Goal: Transaction & Acquisition: Purchase product/service

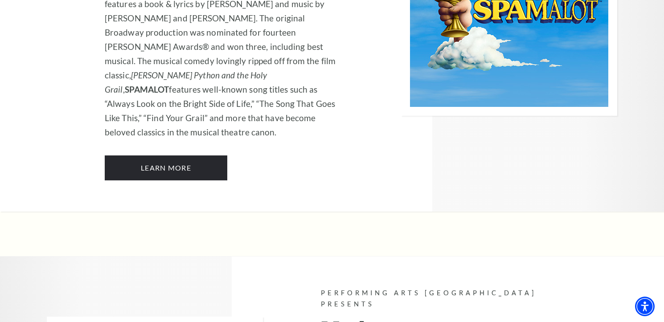
scroll to position [4998, 0]
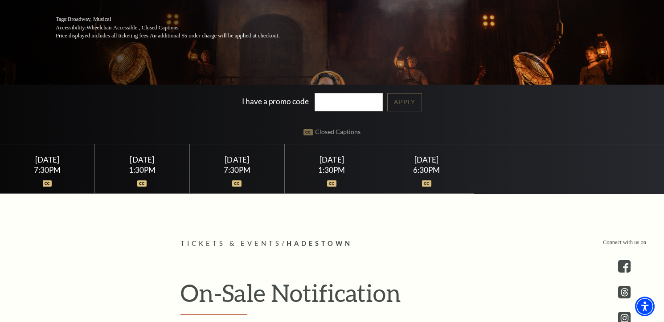
scroll to position [175, 0]
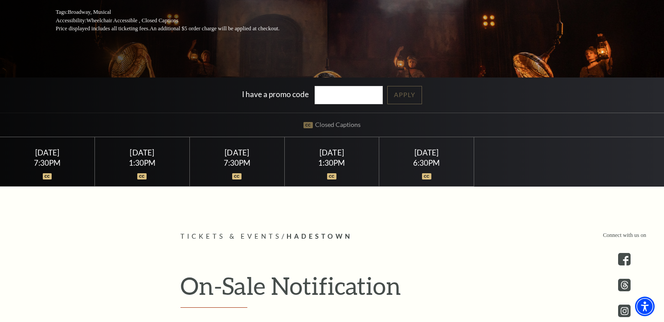
click at [152, 155] on div "Saturday June 6" at bounding box center [142, 152] width 73 height 9
click at [326, 159] on div "1:30PM" at bounding box center [331, 163] width 73 height 8
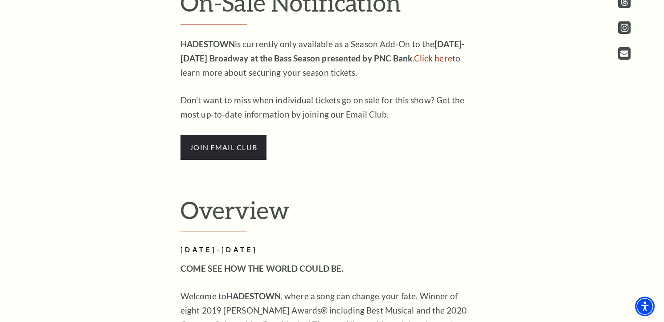
scroll to position [460, 0]
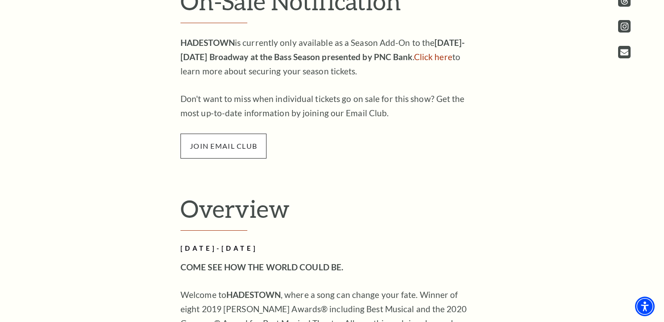
click at [250, 148] on span "join email club" at bounding box center [224, 146] width 86 height 25
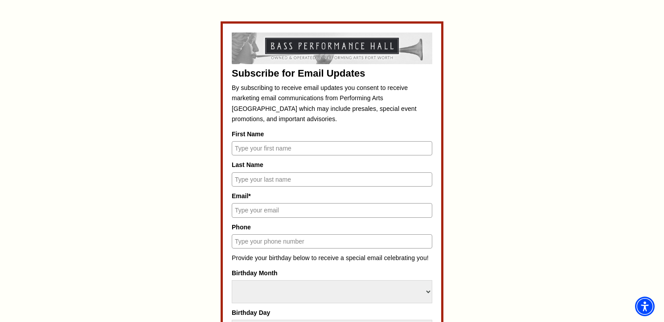
scroll to position [394, 0]
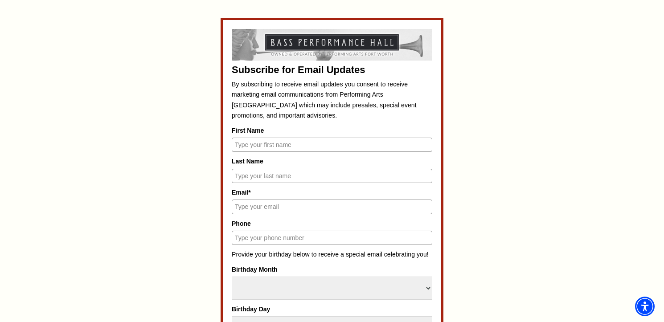
click at [267, 146] on input "First Name" at bounding box center [332, 145] width 201 height 14
type input "michael"
type input "cox"
type input "michaelrcox@suddenlink.net"
type input "9403720805"
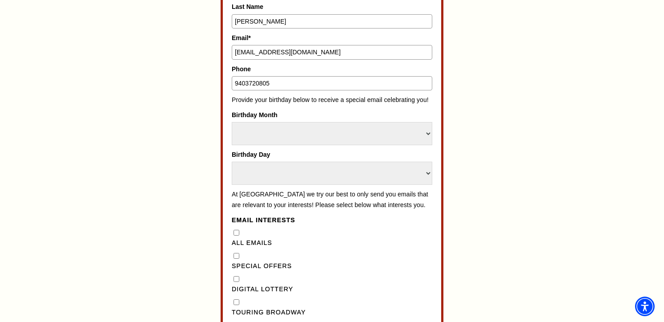
scroll to position [556, 0]
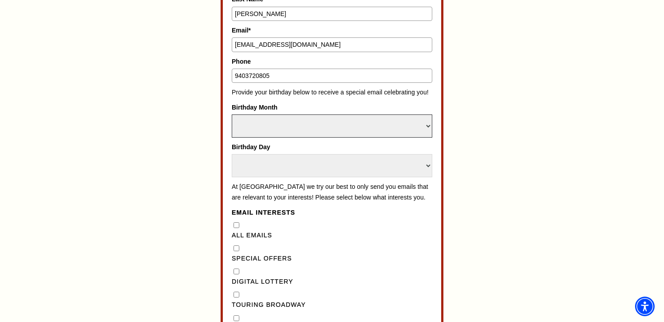
click at [309, 123] on select "Select Month January February March April May June July August September Octobe…" at bounding box center [332, 126] width 201 height 23
select select "December"
click at [232, 115] on select "Select Month January February March April May June July August September Octobe…" at bounding box center [332, 126] width 201 height 23
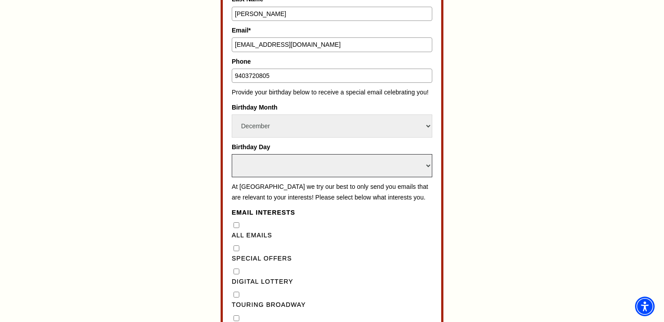
click at [304, 168] on select "Select Day 1 2 3 4 5 6 7 8 9 10 11 12 13 14 15 16 17 18 19 20 21 22 23 24 25 26…" at bounding box center [332, 165] width 201 height 23
select select "21"
click at [232, 154] on select "Select Day 1 2 3 4 5 6 7 8 9 10 11 12 13 14 15 16 17 18 19 20 21 22 23 24 25 26…" at bounding box center [332, 165] width 201 height 23
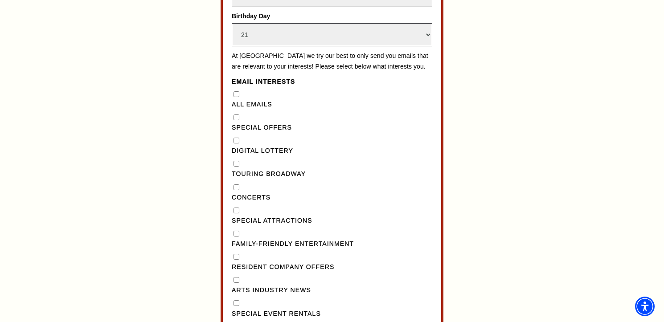
scroll to position [699, 0]
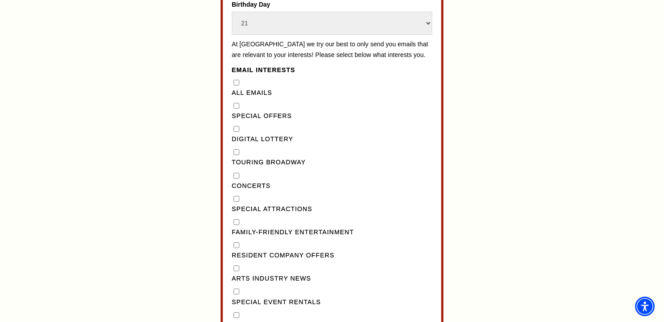
click at [237, 109] on "] "Special Offers" at bounding box center [237, 106] width 6 height 6
checkbox "] "true"
click at [237, 155] on Broadway"] "Touring Broadway" at bounding box center [237, 152] width 6 height 6
checkbox Broadway"] "true"
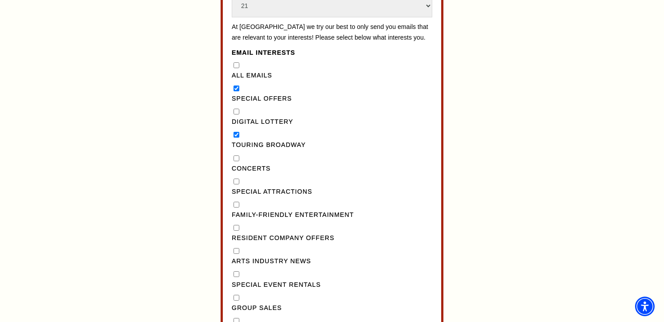
click at [237, 161] on input "Concerts" at bounding box center [237, 159] width 6 height 6
checkbox input "true"
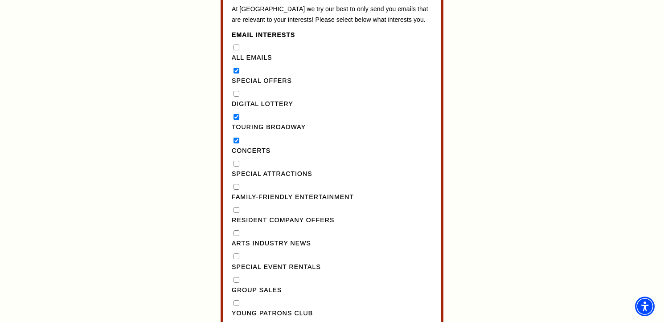
scroll to position [739, 0]
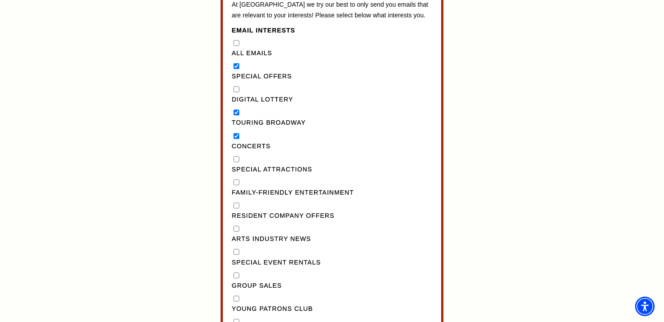
click at [236, 162] on Attractions"] "Special Attractions" at bounding box center [237, 159] width 6 height 6
checkbox Attractions"] "true"
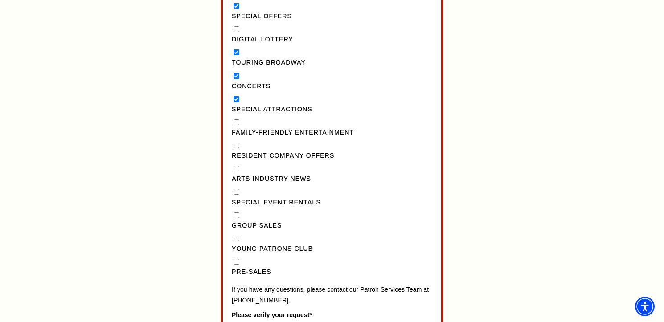
scroll to position [805, 0]
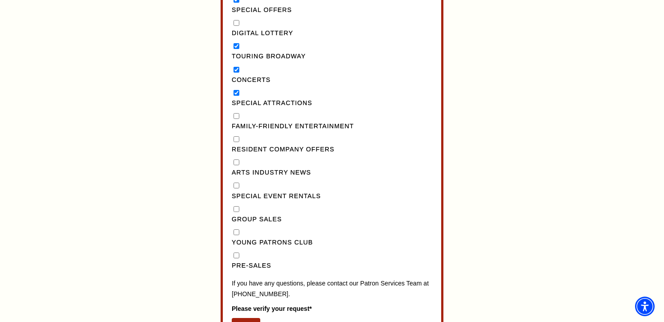
click at [238, 259] on input "Pre-Sales" at bounding box center [237, 256] width 6 height 6
checkbox input "true"
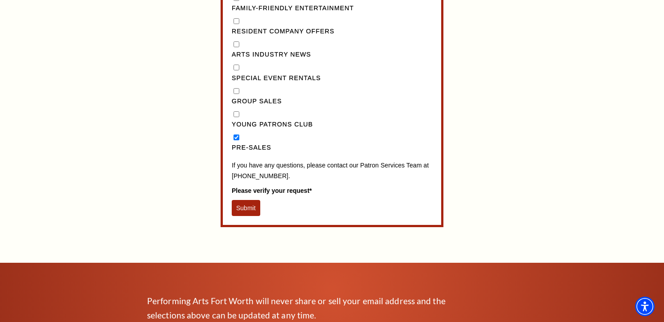
scroll to position [924, 0]
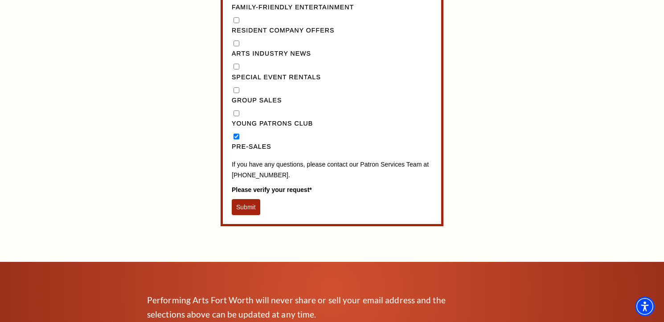
click at [254, 215] on button "Submit" at bounding box center [246, 207] width 29 height 16
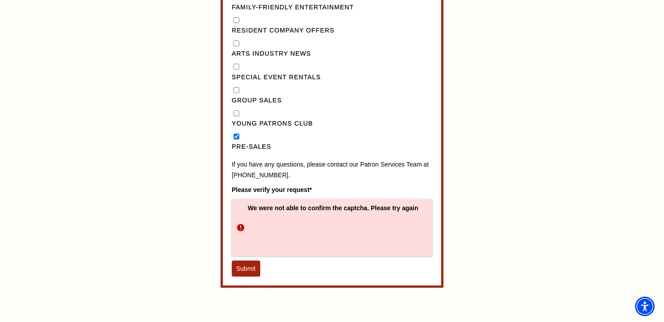
click at [247, 277] on button "Submit" at bounding box center [246, 269] width 29 height 16
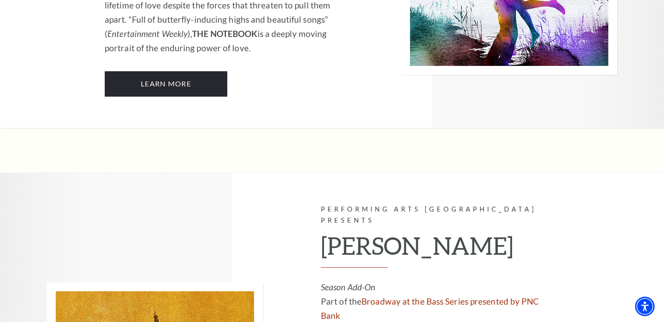
scroll to position [5879, 0]
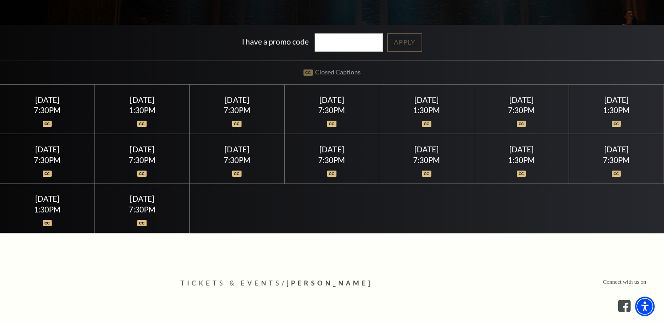
scroll to position [229, 0]
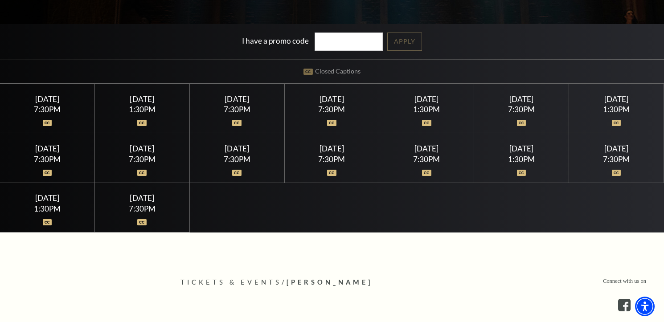
click at [517, 164] on div at bounding box center [521, 167] width 73 height 9
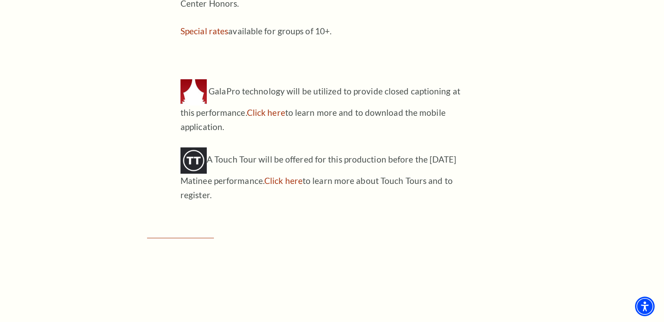
scroll to position [1022, 0]
click at [263, 107] on link "Click here" at bounding box center [266, 112] width 38 height 10
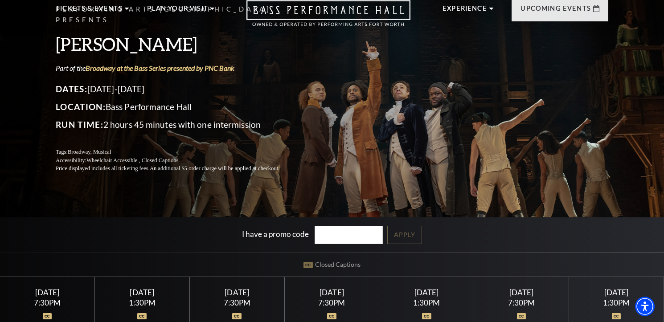
scroll to position [0, 0]
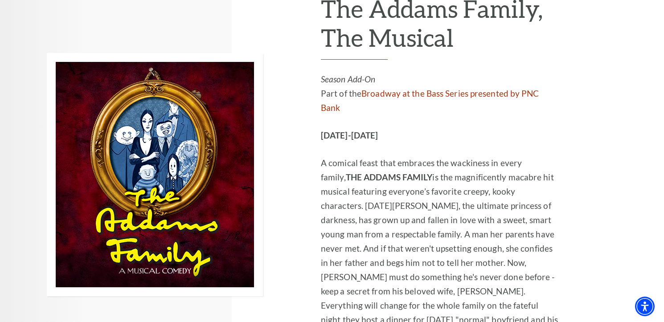
scroll to position [1705, 0]
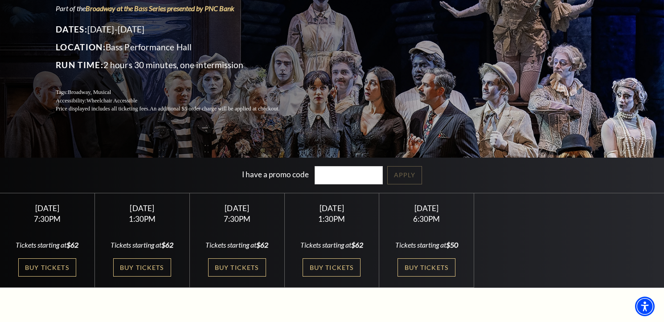
scroll to position [96, 0]
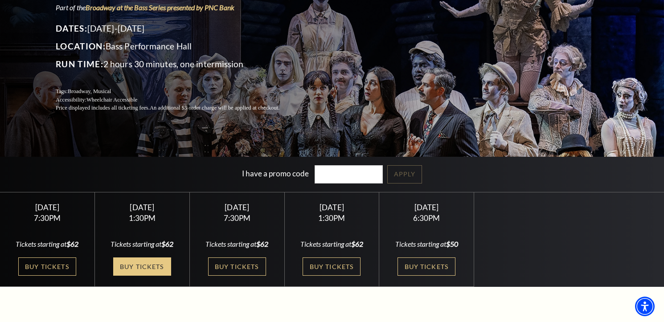
click at [151, 263] on link "Buy Tickets" at bounding box center [142, 267] width 58 height 18
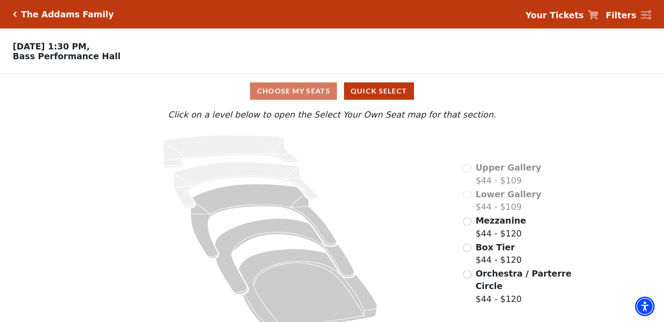
scroll to position [17, 0]
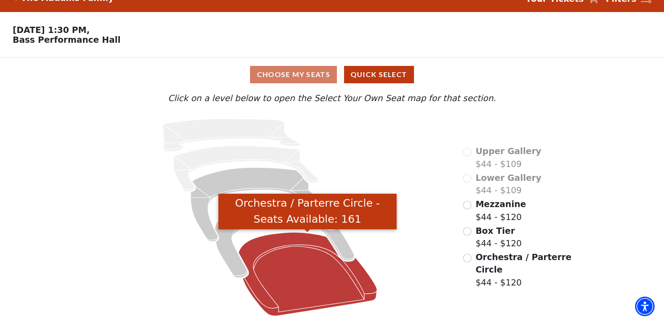
click at [326, 273] on icon "Orchestra / Parterre Circle - Seats Available: 161" at bounding box center [307, 275] width 139 height 84
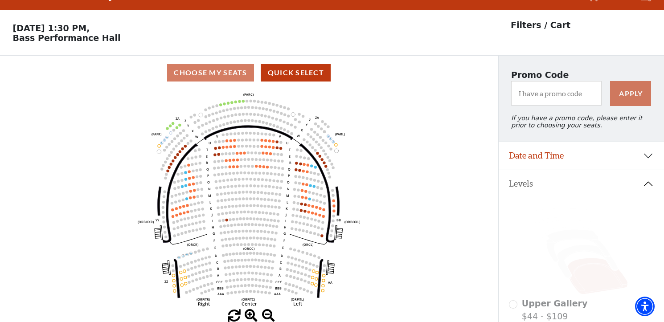
scroll to position [0, 0]
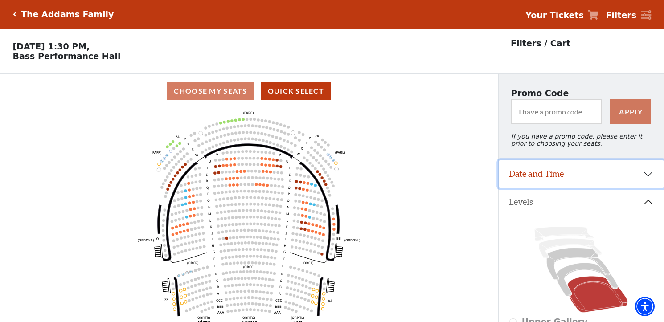
click at [647, 179] on button "Date and Time" at bounding box center [582, 174] width 166 height 28
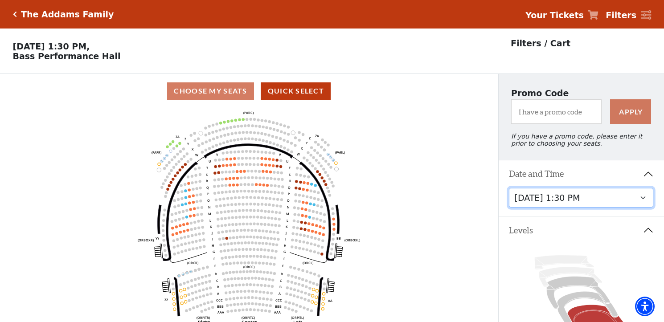
click at [643, 200] on select "Friday, October 24 at 7:30 PM Saturday, October 25 at 1:30 PM Saturday, October…" at bounding box center [581, 198] width 144 height 20
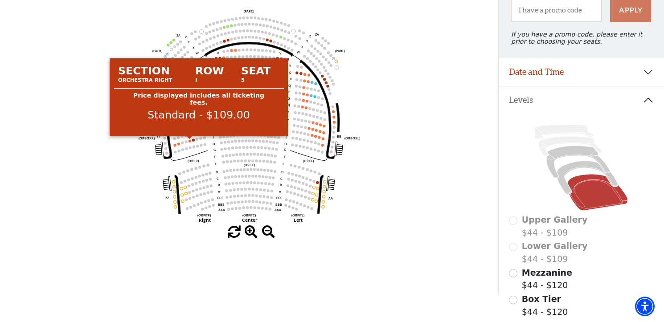
scroll to position [103, 0]
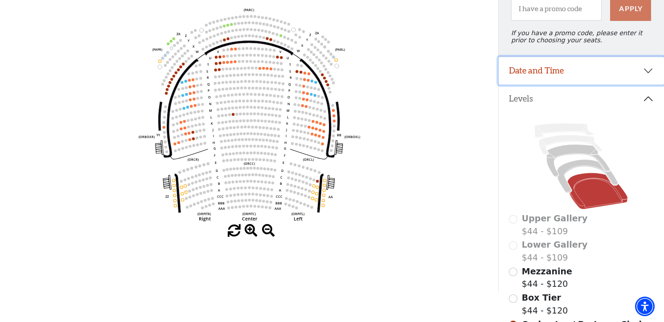
click at [649, 74] on button "Date and Time" at bounding box center [582, 71] width 166 height 28
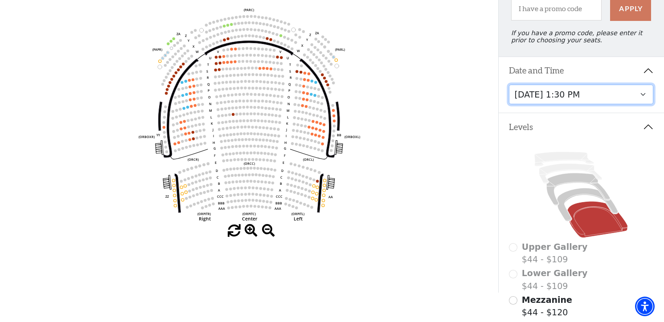
click at [645, 96] on select "Friday, October 24 at 7:30 PM Saturday, October 25 at 1:30 PM Saturday, October…" at bounding box center [581, 95] width 144 height 20
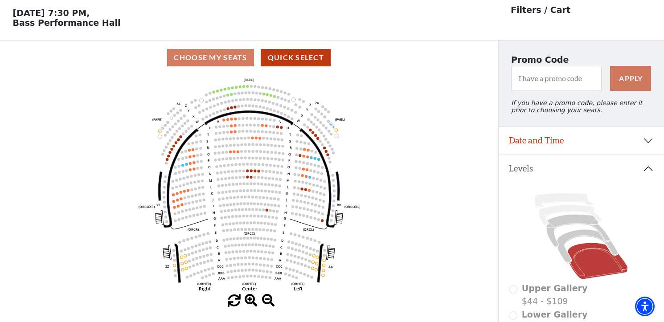
scroll to position [41, 0]
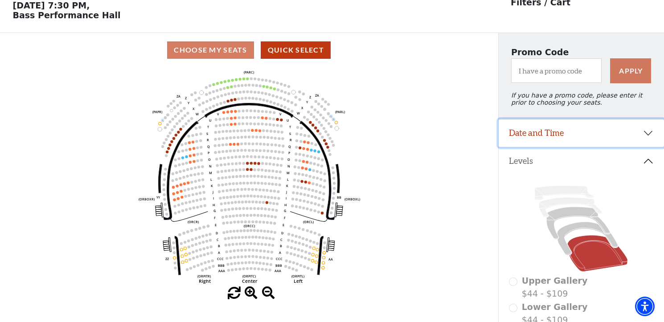
click at [647, 134] on button "Date and Time" at bounding box center [582, 133] width 166 height 28
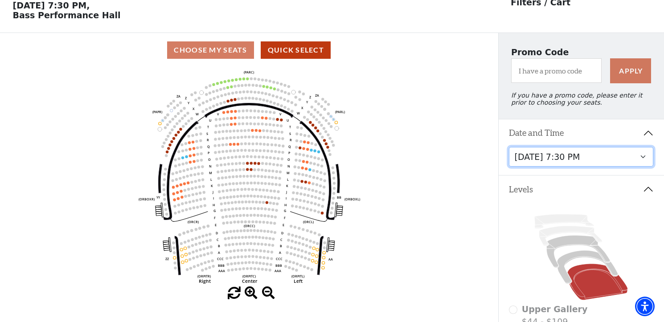
click at [643, 159] on select "Friday, October 24 at 7:30 PM Saturday, October 25 at 1:30 PM Saturday, October…" at bounding box center [581, 157] width 144 height 20
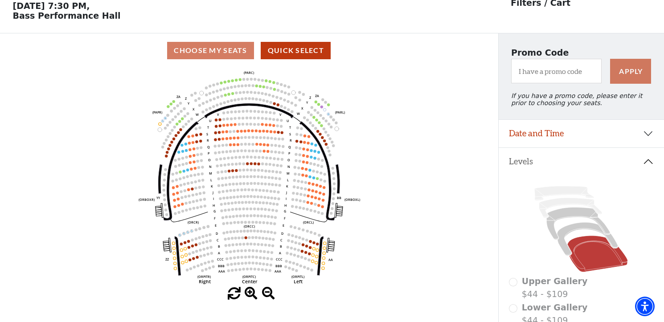
scroll to position [41, 0]
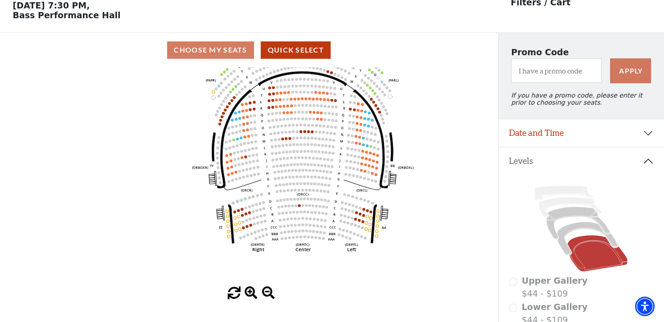
drag, startPoint x: 392, startPoint y: 151, endPoint x: 448, endPoint y: 128, distance: 60.3
click at [448, 128] on icon "Left (ORPITL) Right (ORPITR) Center (ORPITC) ZZ AA YY BB ZA ZA (ORCL) (ORCR) (O…" at bounding box center [249, 177] width 448 height 220
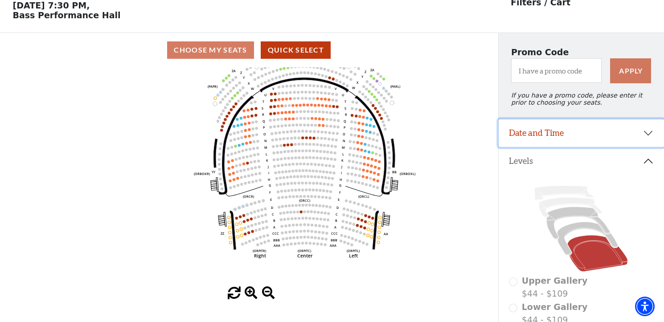
click at [648, 134] on button "Date and Time" at bounding box center [582, 133] width 166 height 28
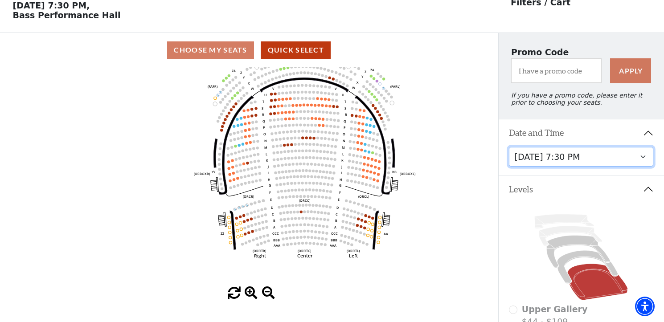
click at [644, 159] on select "Friday, October 24 at 7:30 PM Saturday, October 25 at 1:30 PM Saturday, October…" at bounding box center [581, 157] width 144 height 20
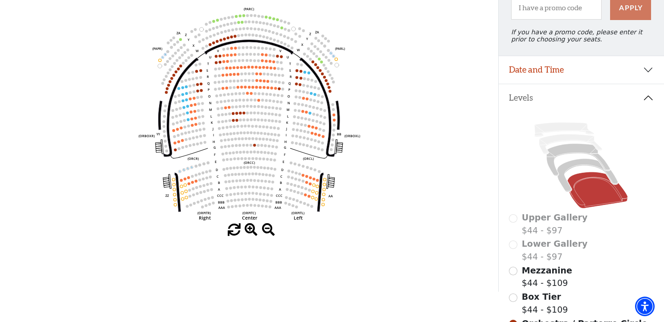
scroll to position [103, 0]
click at [251, 230] on span at bounding box center [251, 231] width 13 height 13
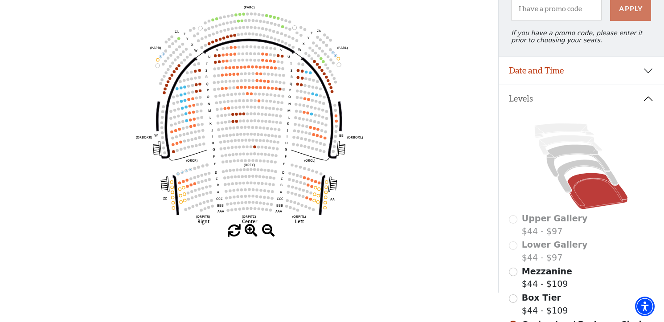
click at [251, 230] on span at bounding box center [251, 231] width 13 height 13
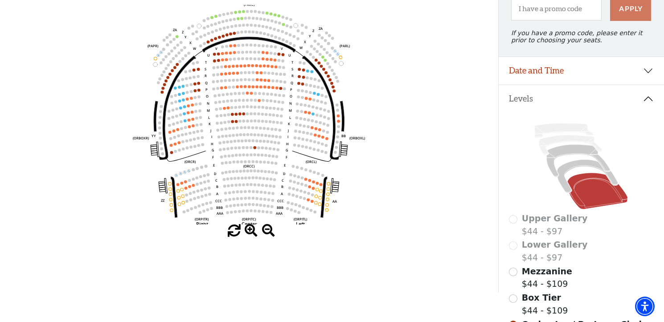
click at [251, 230] on span at bounding box center [251, 231] width 13 height 13
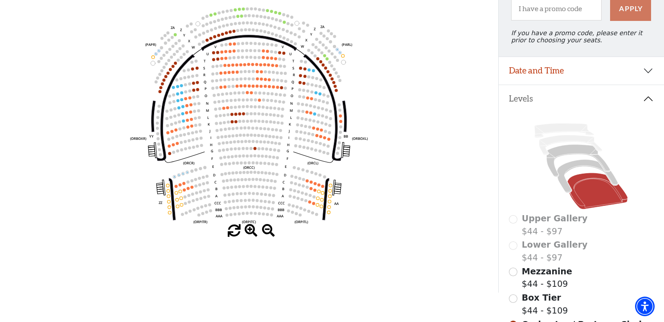
click at [251, 230] on span at bounding box center [251, 231] width 13 height 13
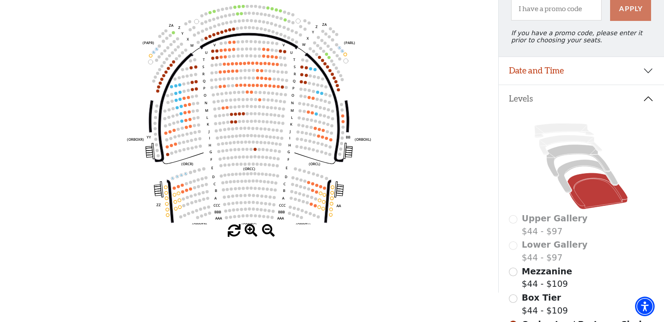
click at [251, 230] on span at bounding box center [251, 231] width 13 height 13
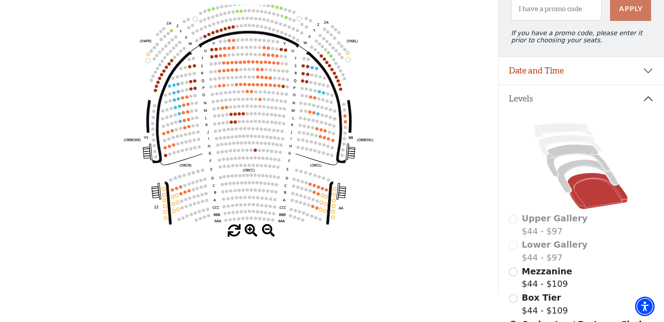
click at [251, 230] on span at bounding box center [251, 231] width 13 height 13
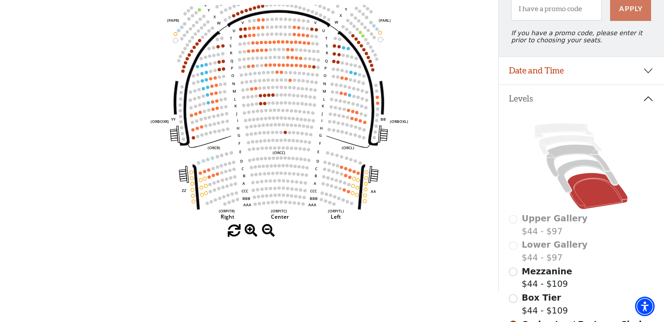
drag, startPoint x: 387, startPoint y: 155, endPoint x: 417, endPoint y: 136, distance: 35.2
click at [417, 136] on icon "Left (ORPITL) Right (ORPITR) Center (ORPITC) ZZ AA YY BB ZA ZA (ORCL) (ORCR) (O…" at bounding box center [249, 115] width 448 height 220
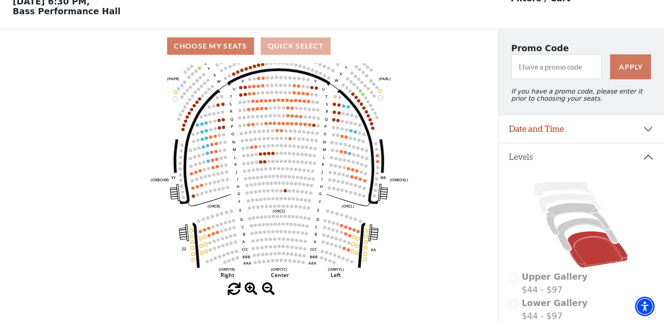
scroll to position [44, 0]
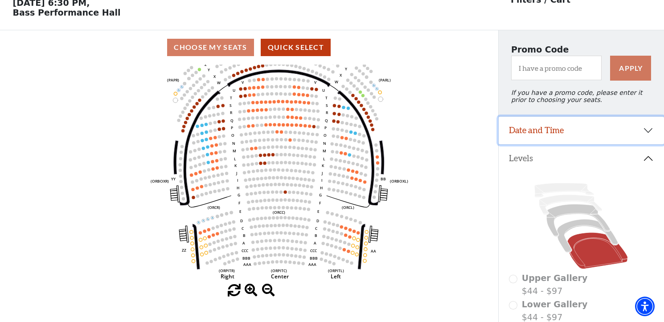
click at [648, 131] on button "Date and Time" at bounding box center [582, 131] width 166 height 28
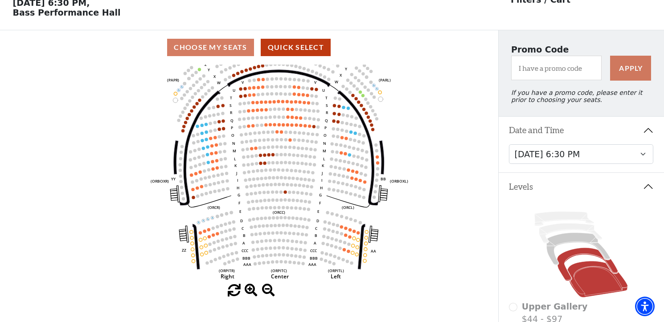
click at [575, 253] on icon at bounding box center [587, 264] width 61 height 33
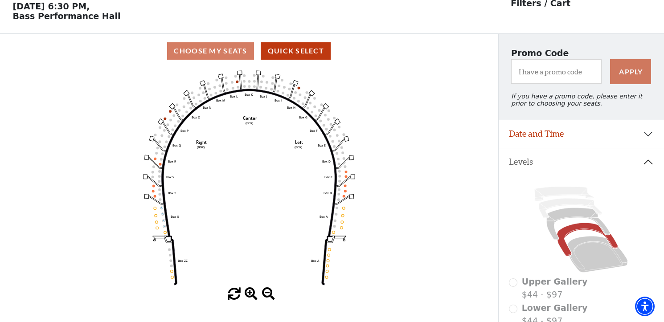
scroll to position [41, 0]
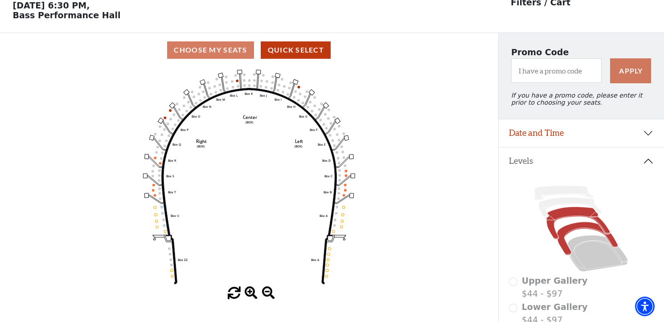
click at [574, 212] on icon at bounding box center [578, 223] width 63 height 32
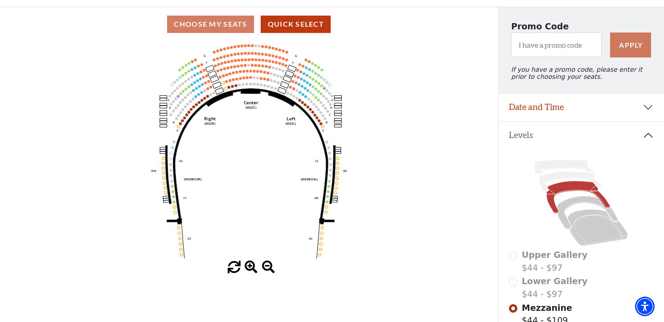
scroll to position [70, 0]
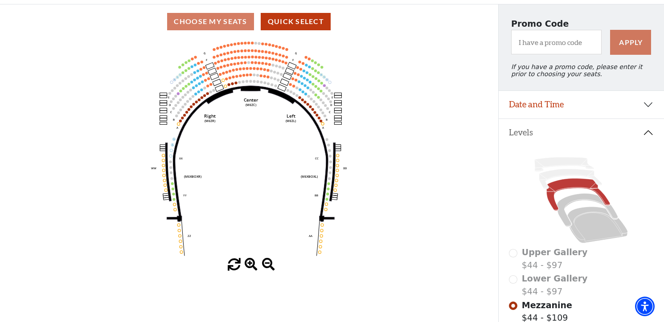
click at [250, 261] on span at bounding box center [251, 265] width 13 height 13
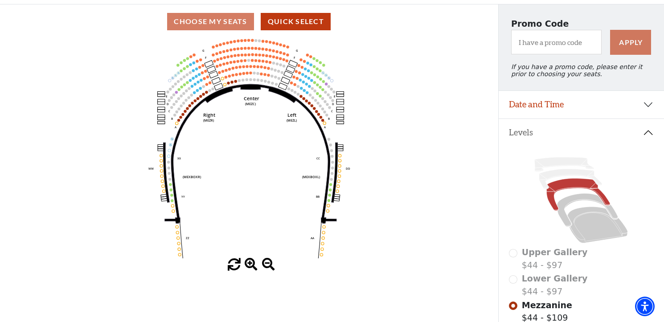
click at [250, 261] on span at bounding box center [251, 265] width 13 height 13
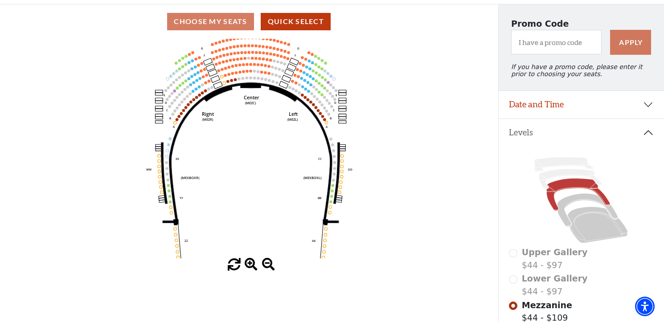
click at [250, 261] on span at bounding box center [251, 265] width 13 height 13
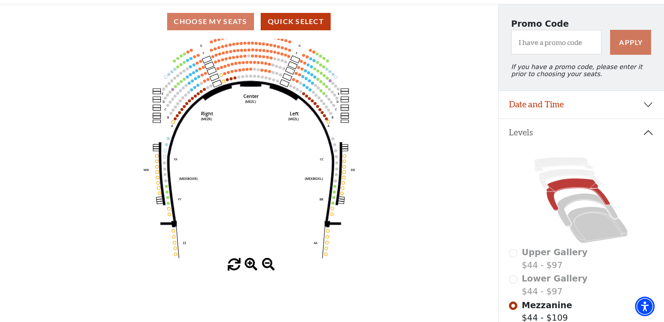
click at [250, 261] on span at bounding box center [251, 265] width 13 height 13
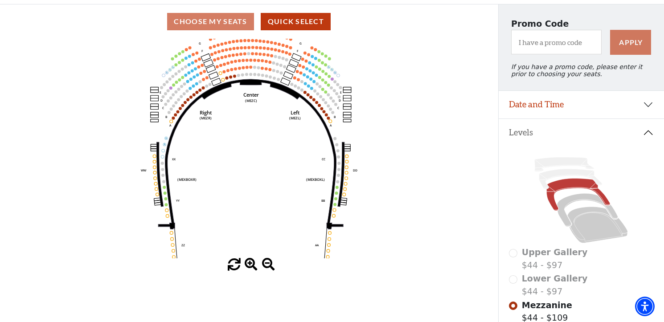
click at [250, 261] on span at bounding box center [251, 265] width 13 height 13
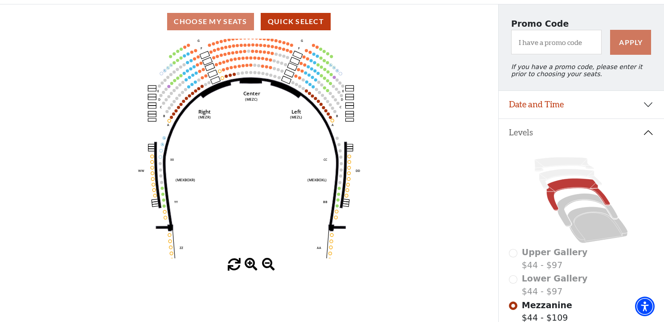
click at [250, 261] on span at bounding box center [251, 265] width 13 height 13
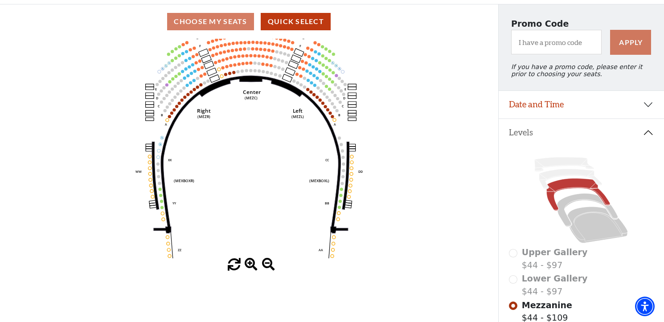
click at [250, 261] on span at bounding box center [251, 265] width 13 height 13
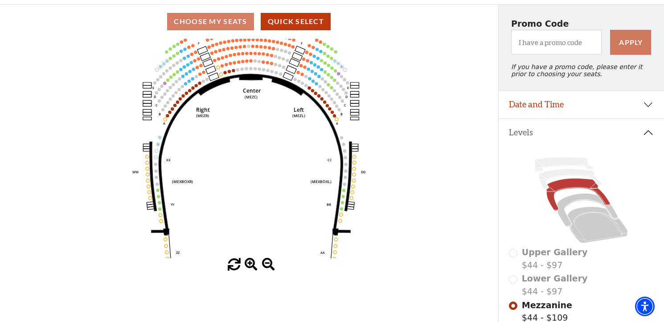
click at [250, 261] on span at bounding box center [251, 265] width 13 height 13
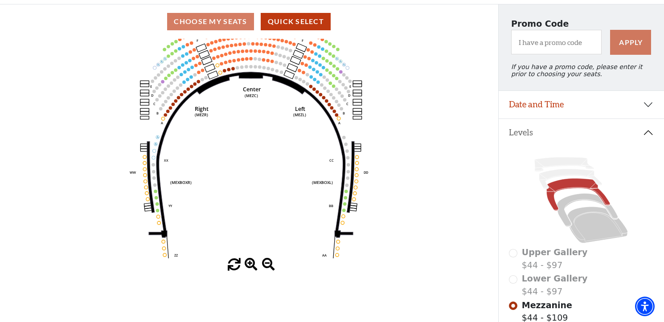
click at [250, 261] on span at bounding box center [251, 265] width 13 height 13
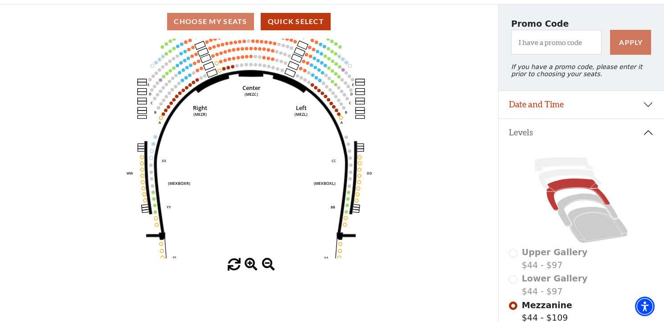
click at [250, 261] on span at bounding box center [251, 265] width 13 height 13
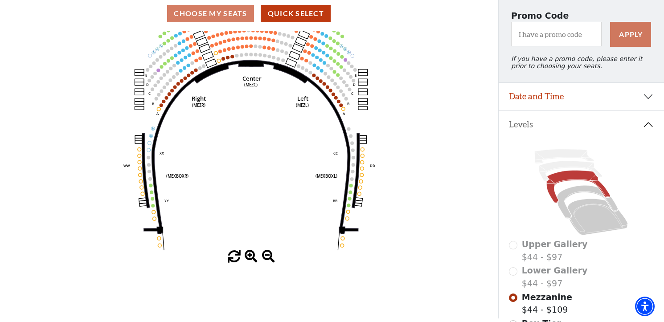
scroll to position [79, 0]
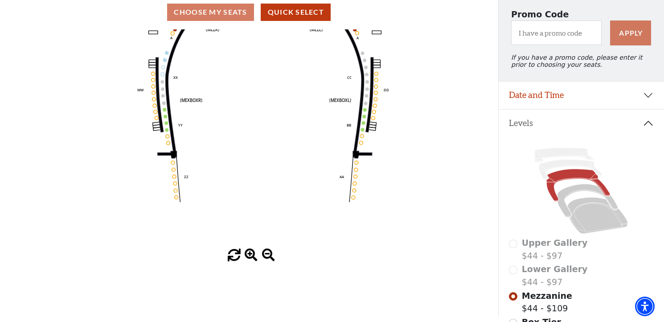
drag, startPoint x: 267, startPoint y: 161, endPoint x: 279, endPoint y: 97, distance: 65.1
click at [279, 97] on icon "Center (MEZC) Right (MEZR) Left (MEZL) (MEXBOXR) (MEXBOXL) XX WW CC DD YY BB ZZ…" at bounding box center [249, 139] width 448 height 220
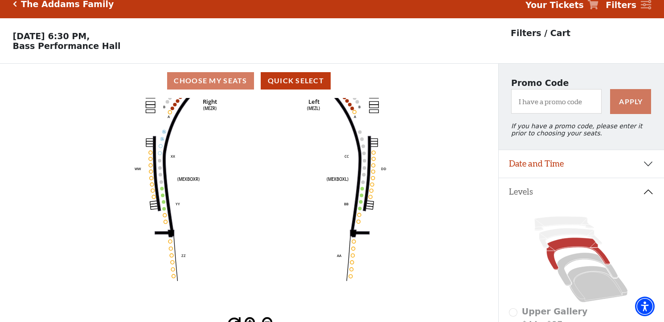
scroll to position [0, 0]
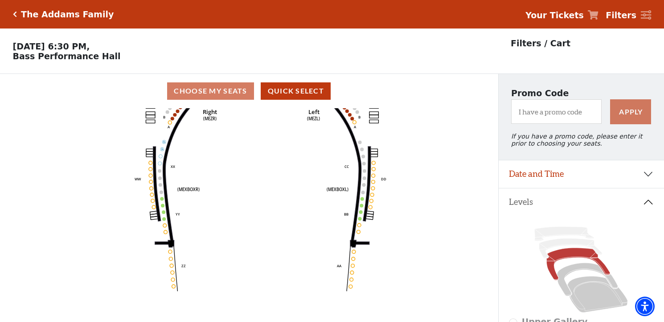
click at [15, 16] on icon "Click here to go back to filters" at bounding box center [15, 14] width 4 height 6
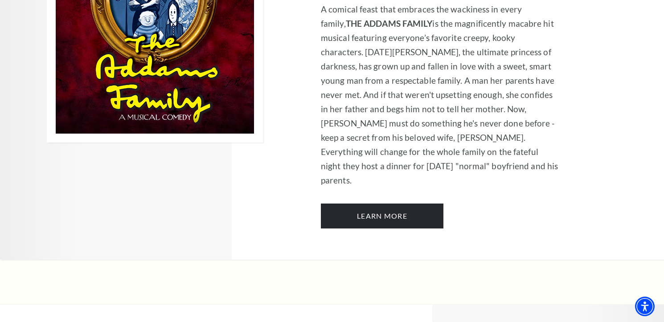
scroll to position [1847, 0]
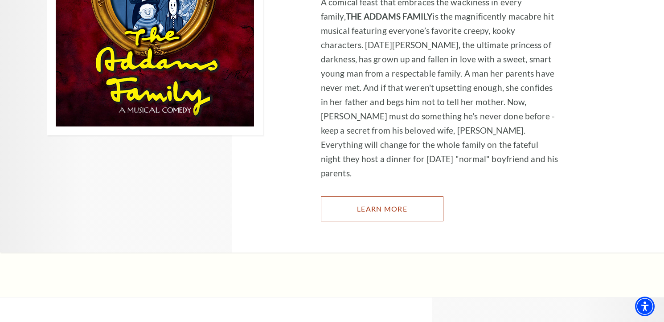
click at [369, 197] on link "Learn More" at bounding box center [382, 209] width 123 height 25
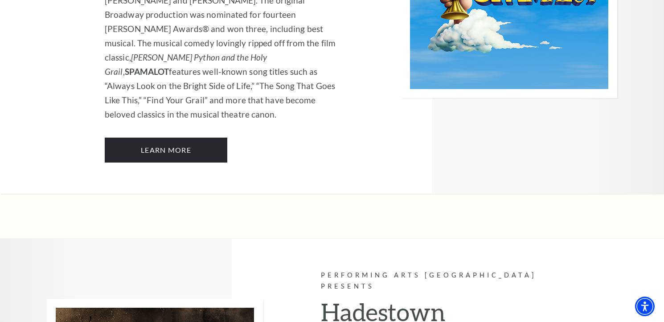
scroll to position [5024, 0]
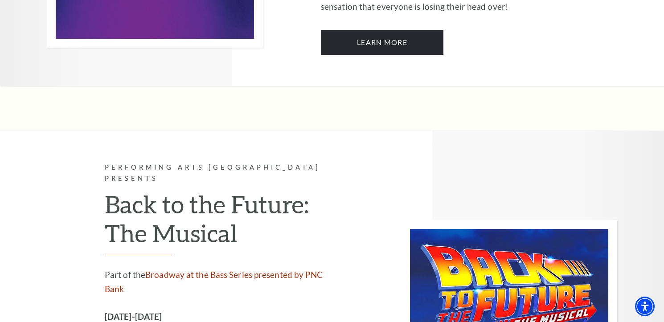
scroll to position [3708, 0]
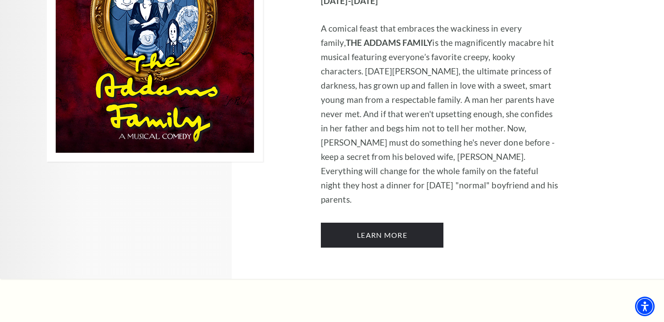
scroll to position [1835, 0]
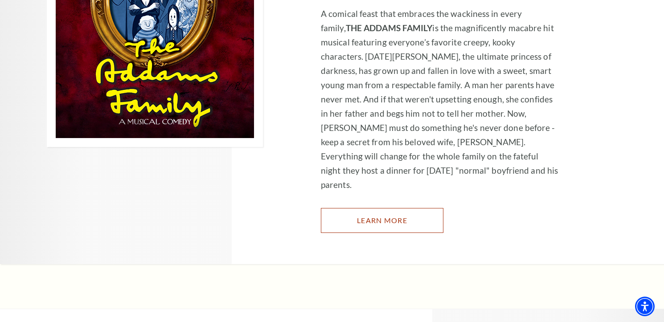
click at [363, 208] on link "Learn More" at bounding box center [382, 220] width 123 height 25
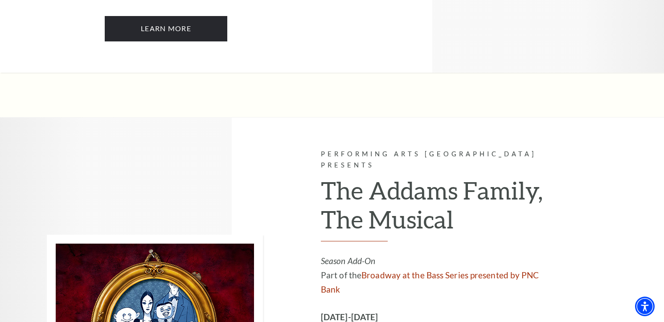
scroll to position [1449, 0]
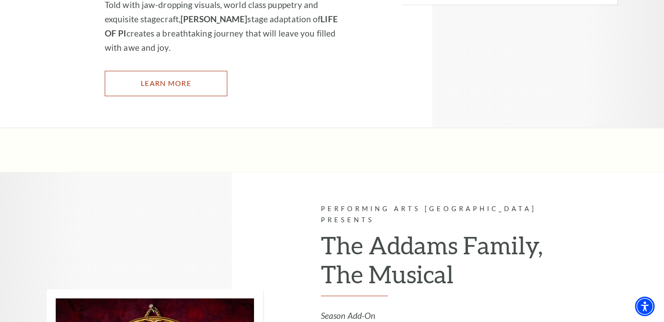
click at [197, 71] on link "Learn More" at bounding box center [166, 83] width 123 height 25
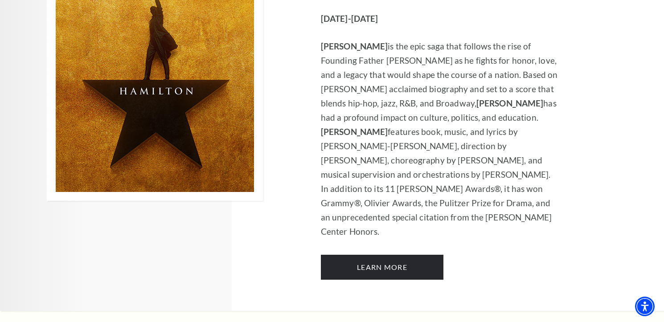
scroll to position [6203, 0]
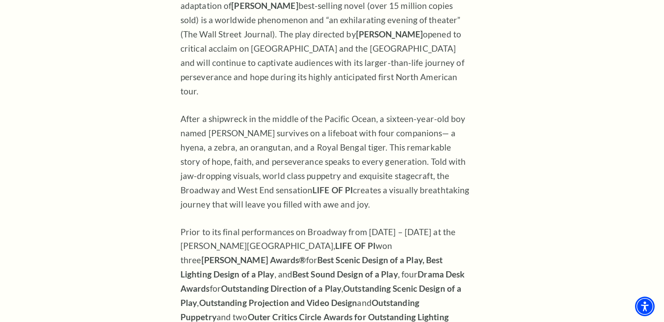
scroll to position [680, 0]
